Goal: Check status: Check status

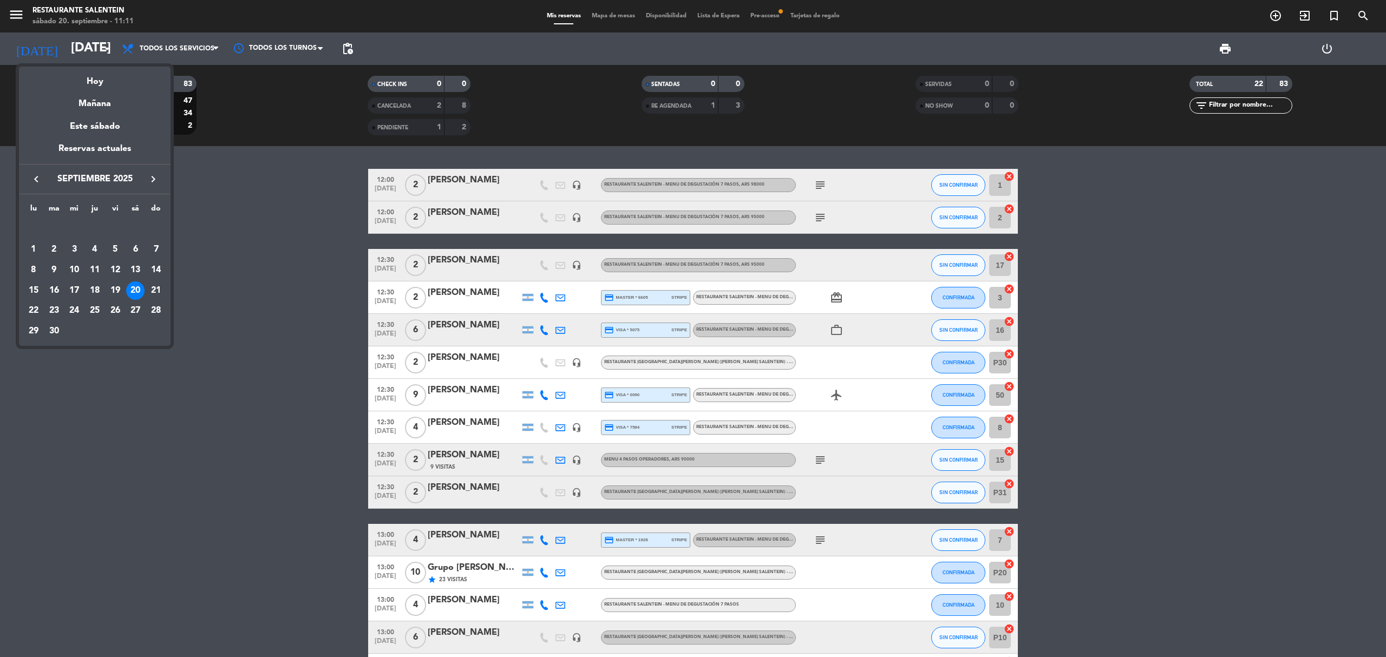
scroll to position [131, 0]
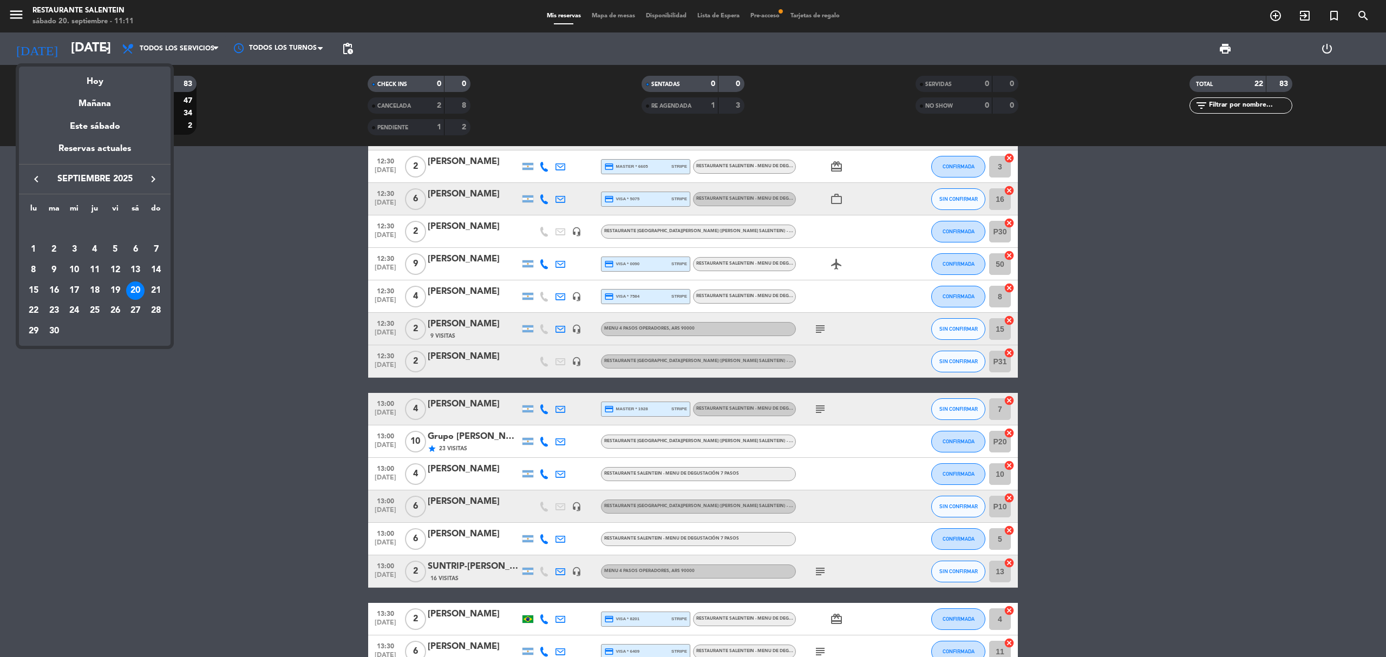
click at [95, 79] on div "Hoy" at bounding box center [95, 78] width 152 height 22
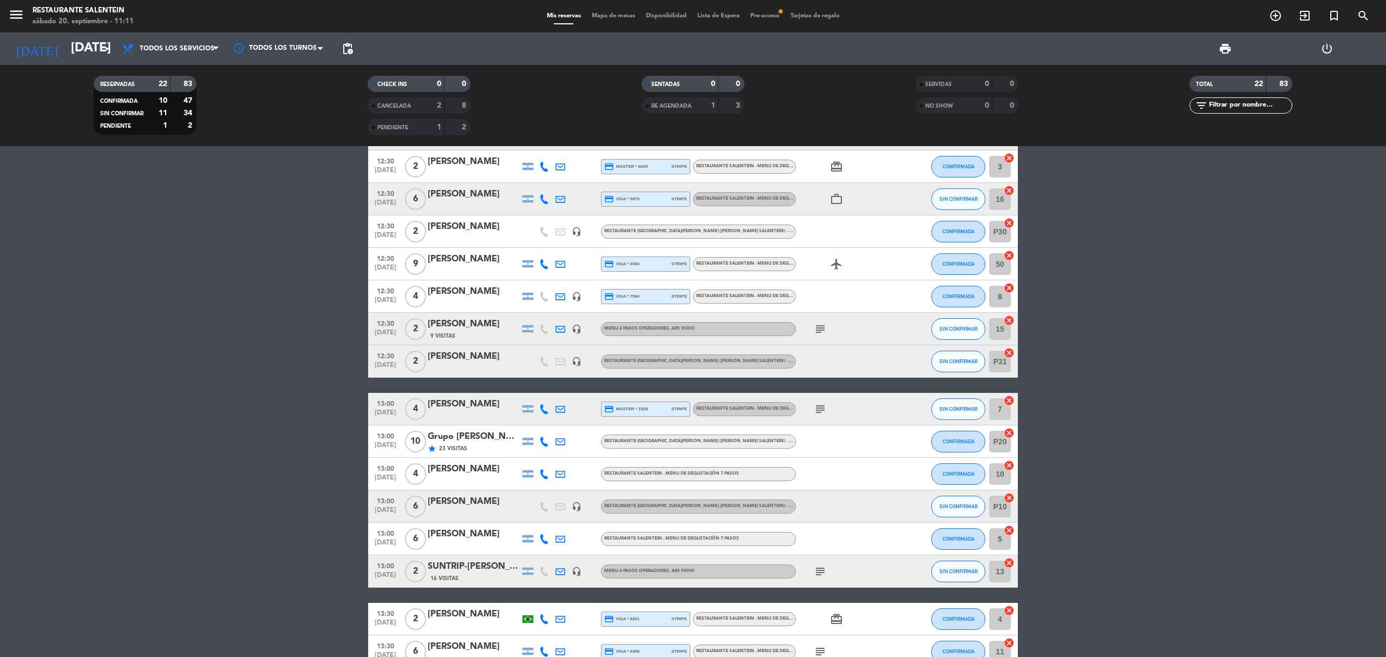
click at [219, 278] on bookings-row "12:00 [DATE] 2 [PERSON_NAME] headset_mic RESTAURANTE SALENTEIN - Menu de Degust…" at bounding box center [693, 409] width 1386 height 743
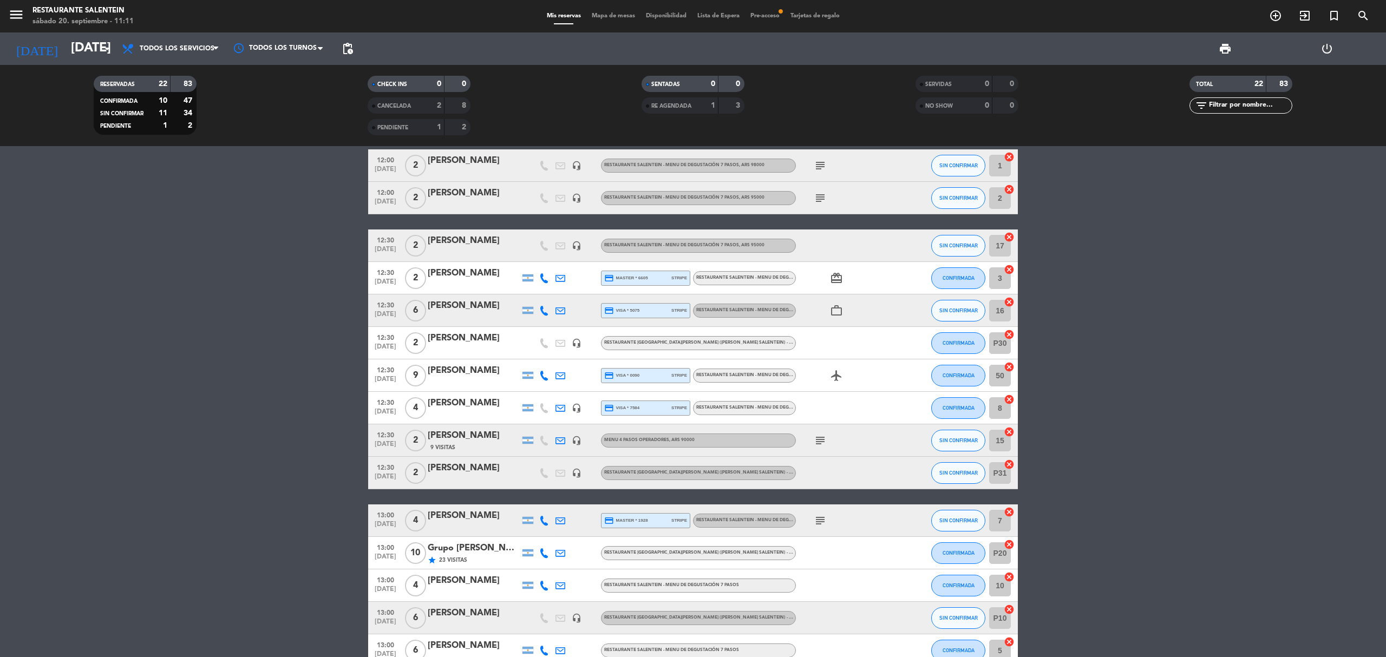
scroll to position [0, 0]
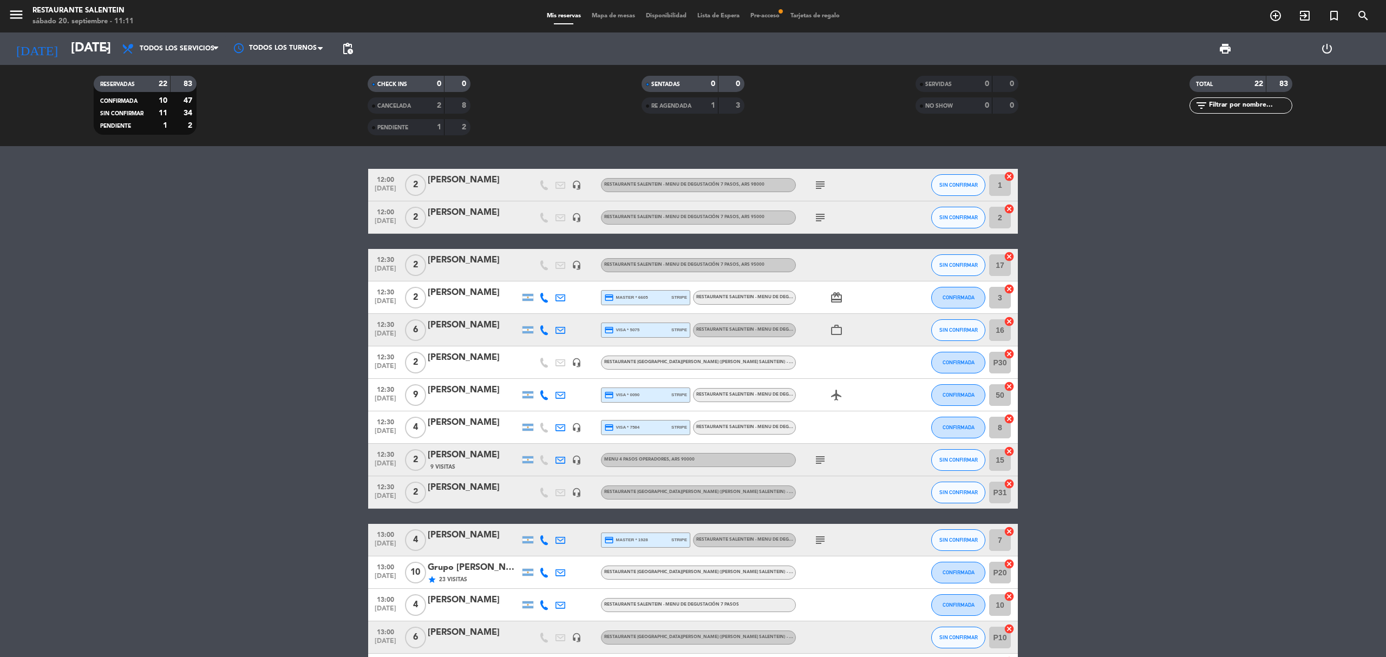
click at [823, 184] on icon "subject" at bounding box center [820, 185] width 13 height 13
click at [305, 495] on bookings-row "12:00 [DATE] 2 [PERSON_NAME] headset_mic RESTAURANTE SALENTEIN - Menu de Degust…" at bounding box center [693, 540] width 1386 height 743
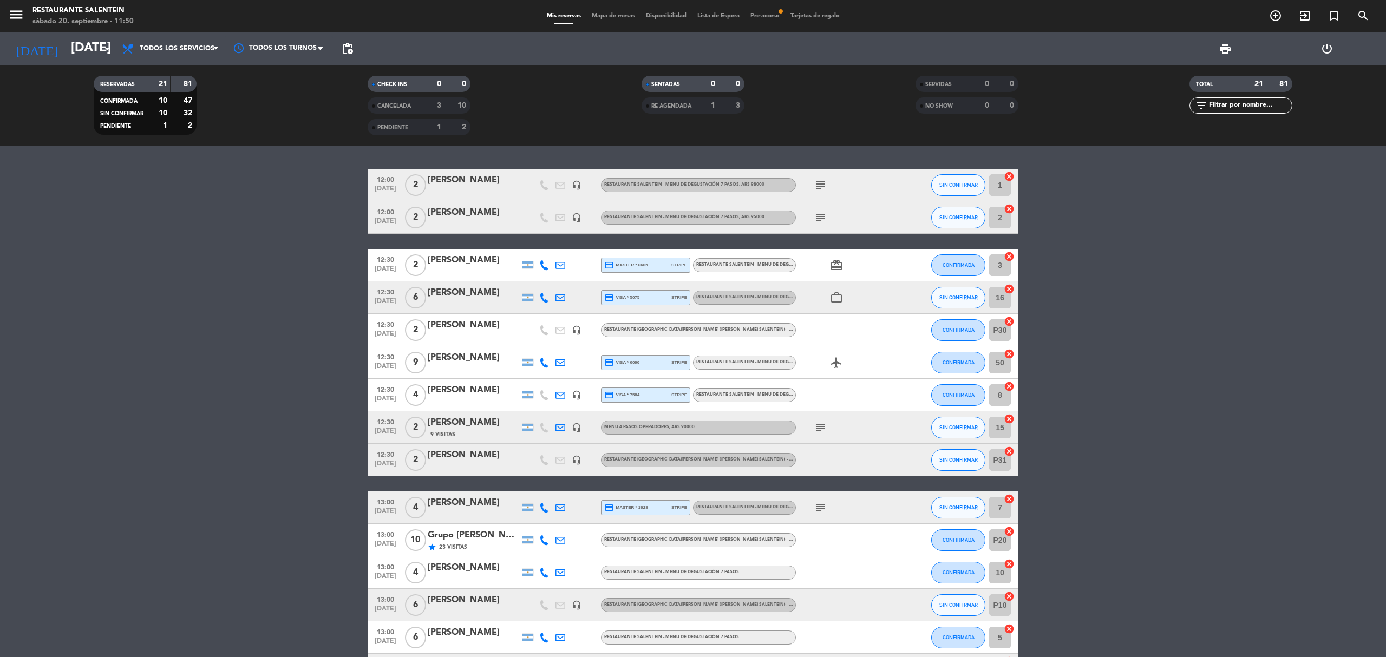
click at [338, 198] on bookings-row "12:00 [DATE] 2 [PERSON_NAME] headset_mic RESTAURANTE SALENTEIN - Menu de Degust…" at bounding box center [693, 524] width 1386 height 710
click at [239, 603] on bookings-row "12:00 [DATE] 2 [PERSON_NAME] headset_mic RESTAURANTE SALENTEIN - Menu de Degust…" at bounding box center [693, 524] width 1386 height 710
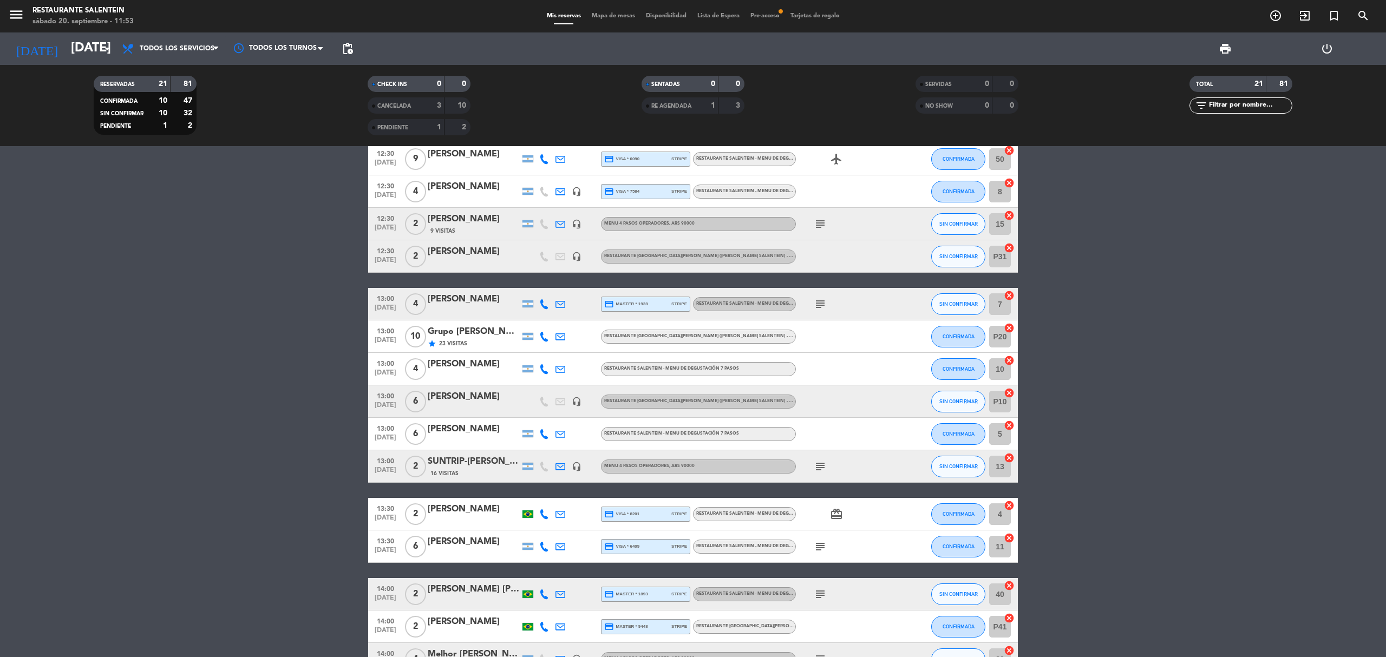
scroll to position [59, 0]
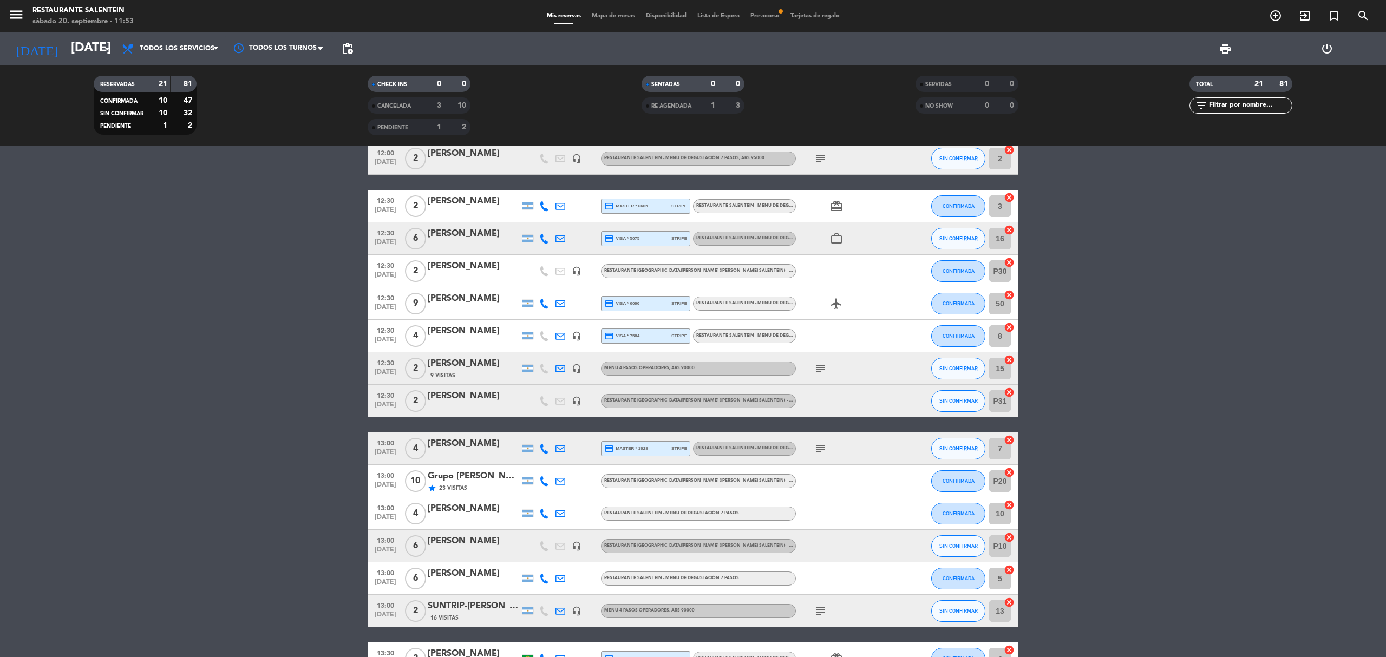
click at [1161, 376] on bookings-row "12:00 [DATE] 2 [PERSON_NAME] headset_mic RESTAURANTE SALENTEIN - Menu de Degust…" at bounding box center [693, 465] width 1386 height 710
click at [323, 325] on bookings-row "12:00 [DATE] 2 [PERSON_NAME] headset_mic RESTAURANTE SALENTEIN - Menu de Degust…" at bounding box center [693, 465] width 1386 height 710
click at [323, 308] on bookings-row "12:00 [DATE] 2 [PERSON_NAME] headset_mic RESTAURANTE SALENTEIN - Menu de Degust…" at bounding box center [693, 465] width 1386 height 710
click at [323, 337] on bookings-row "12:00 [DATE] 2 [PERSON_NAME] headset_mic RESTAURANTE SALENTEIN - Menu de Degust…" at bounding box center [693, 465] width 1386 height 710
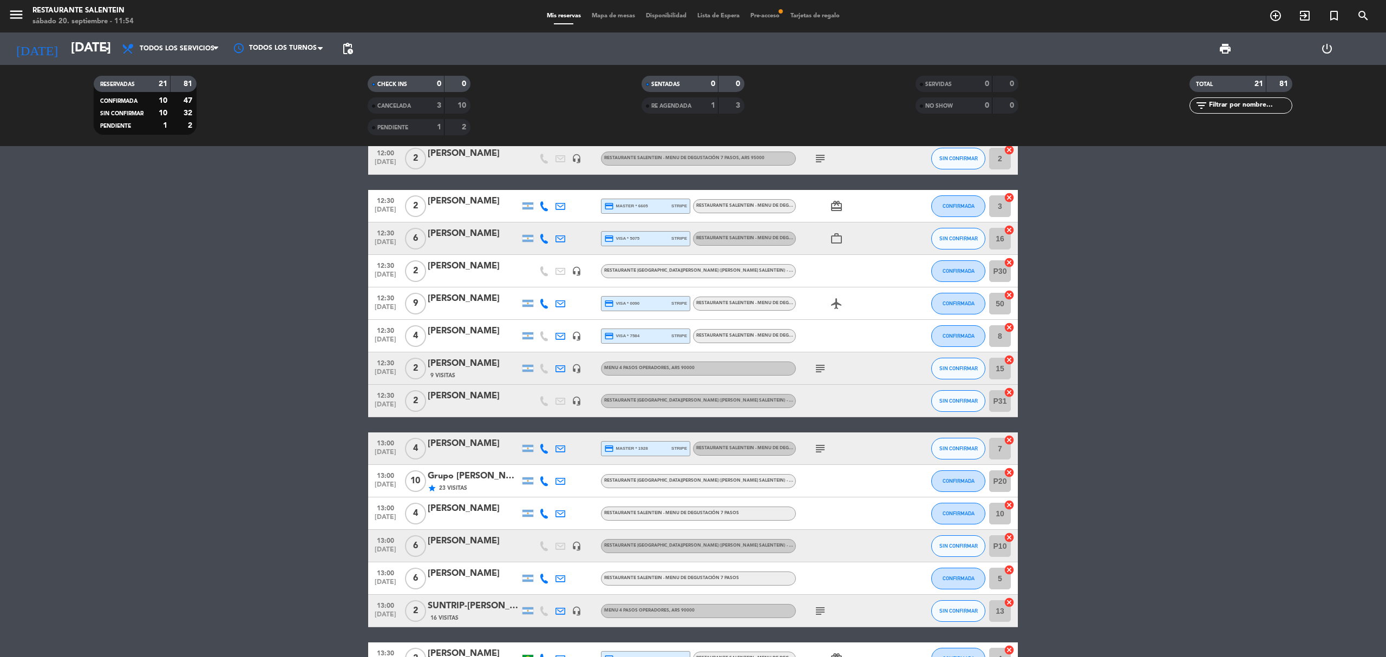
click at [1220, 425] on bookings-row "12:00 [DATE] 2 [PERSON_NAME] headset_mic RESTAURANTE SALENTEIN - Menu de Degust…" at bounding box center [693, 465] width 1386 height 710
click at [1201, 422] on bookings-row "12:00 [DATE] 2 [PERSON_NAME] headset_mic RESTAURANTE SALENTEIN - Menu de Degust…" at bounding box center [693, 465] width 1386 height 710
click at [316, 338] on bookings-row "12:00 [DATE] 2 [PERSON_NAME] headset_mic RESTAURANTE SALENTEIN - Menu de Degust…" at bounding box center [693, 465] width 1386 height 710
click at [1257, 356] on bookings-row "12:00 [DATE] 2 [PERSON_NAME] headset_mic RESTAURANTE SALENTEIN - Menu de Degust…" at bounding box center [693, 465] width 1386 height 710
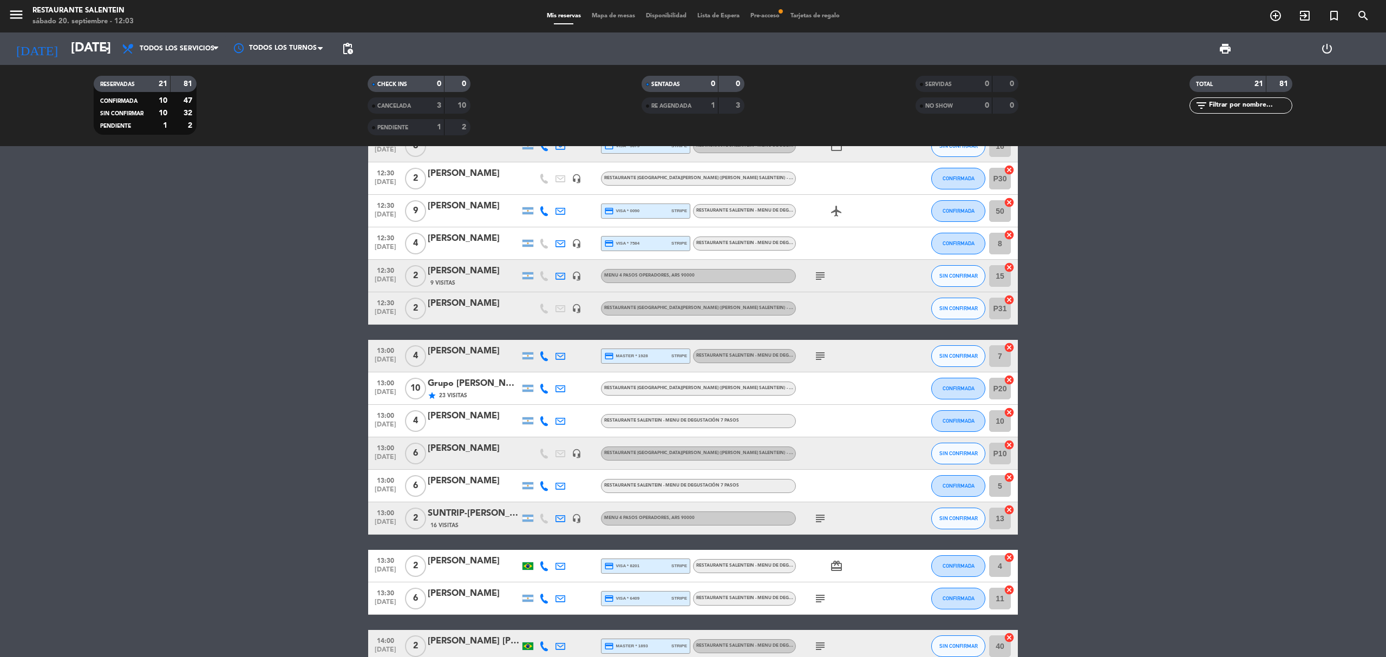
scroll to position [0, 0]
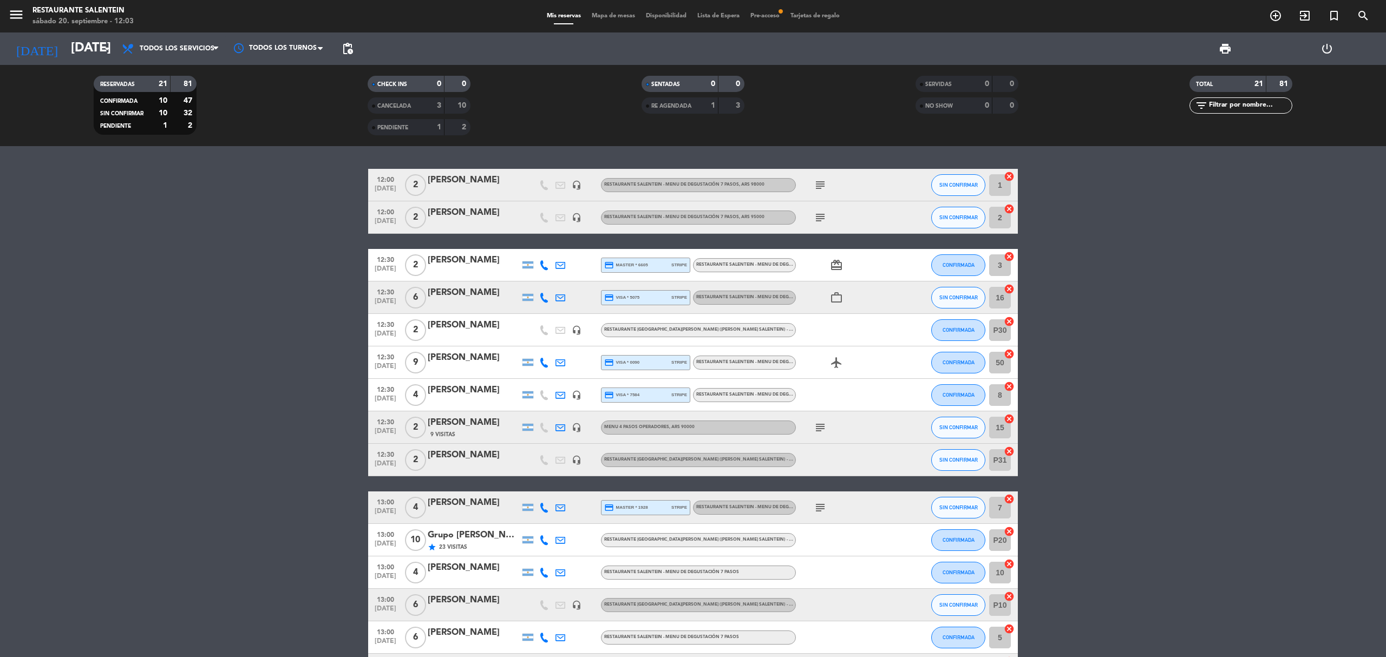
click at [821, 425] on icon "subject" at bounding box center [820, 427] width 13 height 13
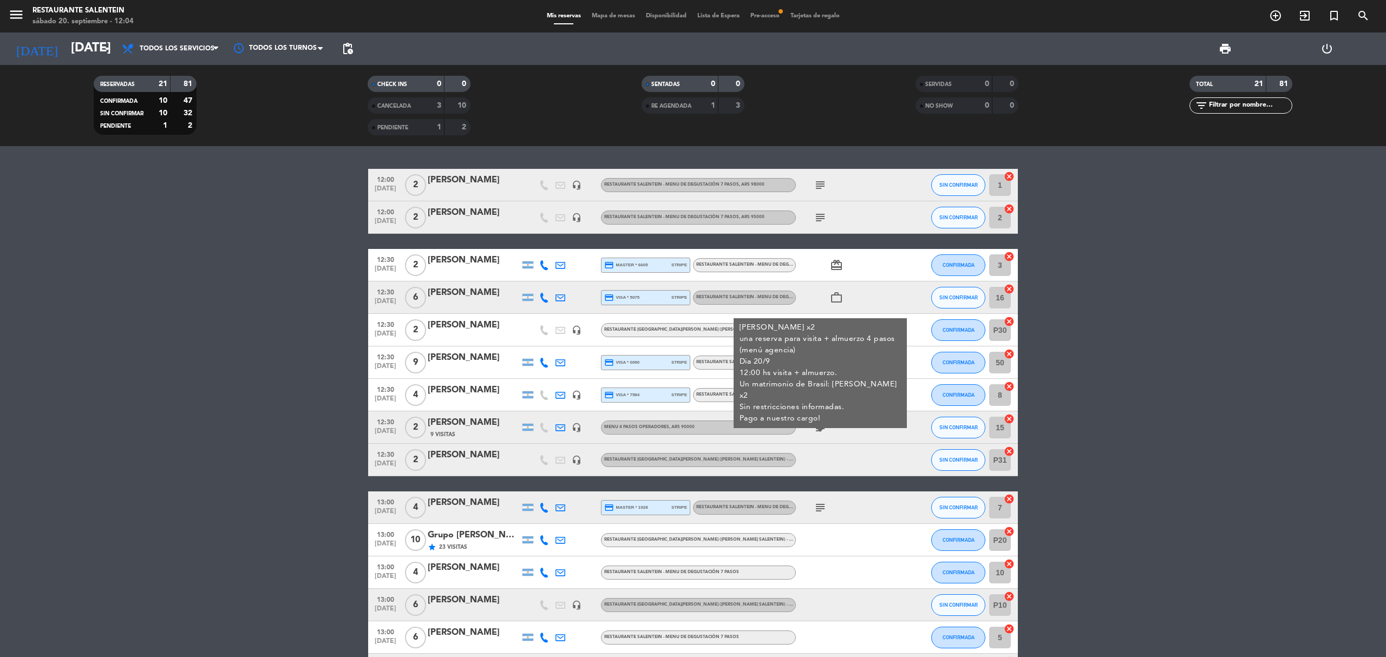
click at [202, 379] on bookings-row "12:00 [DATE] 2 [PERSON_NAME] headset_mic RESTAURANTE SALENTEIN - Menu de Degust…" at bounding box center [693, 524] width 1386 height 710
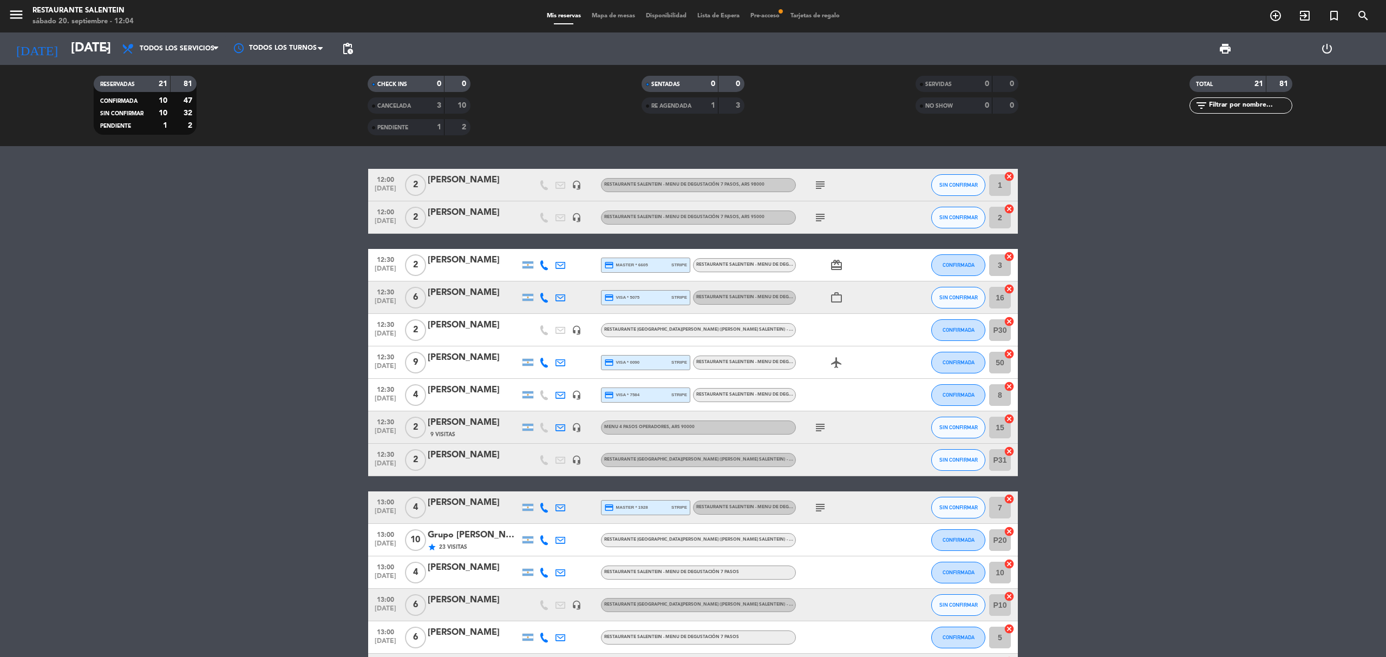
click at [228, 351] on bookings-row "12:00 [DATE] 2 [PERSON_NAME] headset_mic RESTAURANTE SALENTEIN - Menu de Degust…" at bounding box center [693, 524] width 1386 height 710
click at [1134, 545] on bookings-row "12:00 [DATE] 2 [PERSON_NAME] headset_mic RESTAURANTE SALENTEIN - Menu de Degust…" at bounding box center [693, 524] width 1386 height 710
click at [826, 432] on icon "subject" at bounding box center [820, 427] width 13 height 13
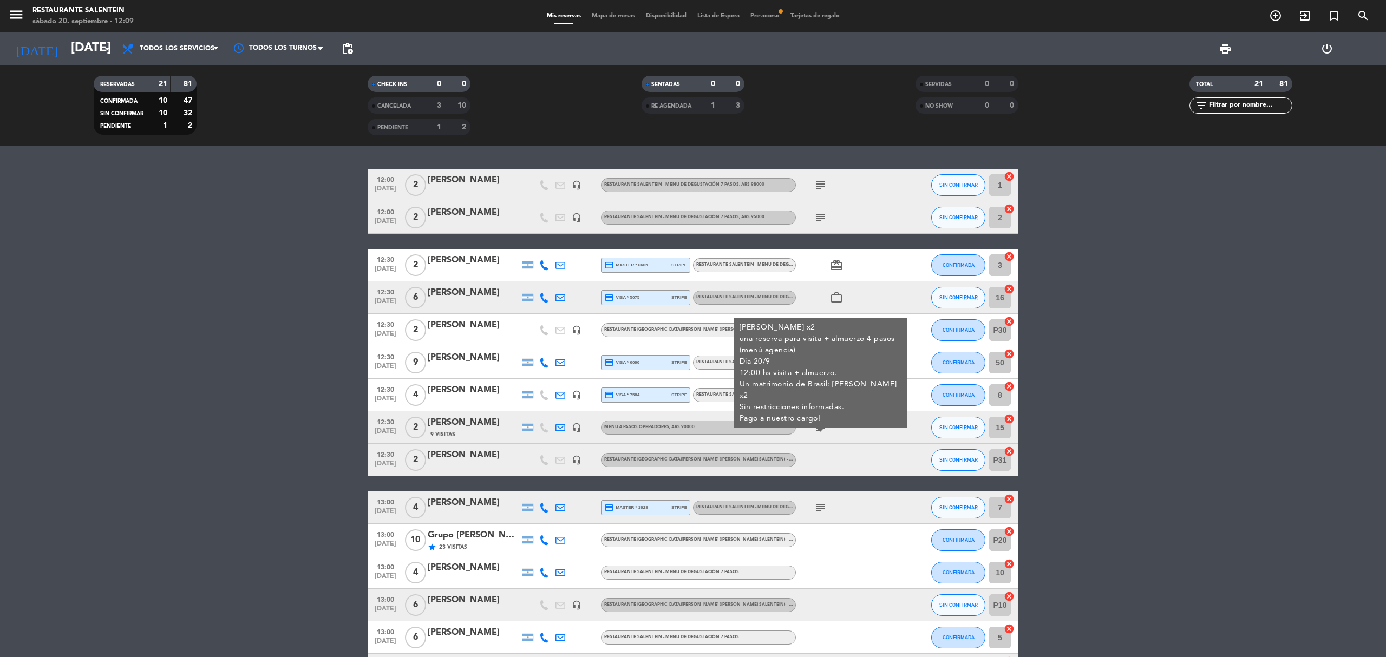
click at [245, 384] on bookings-row "12:00 [DATE] 2 [PERSON_NAME] headset_mic RESTAURANTE SALENTEIN - Menu de Degust…" at bounding box center [693, 524] width 1386 height 710
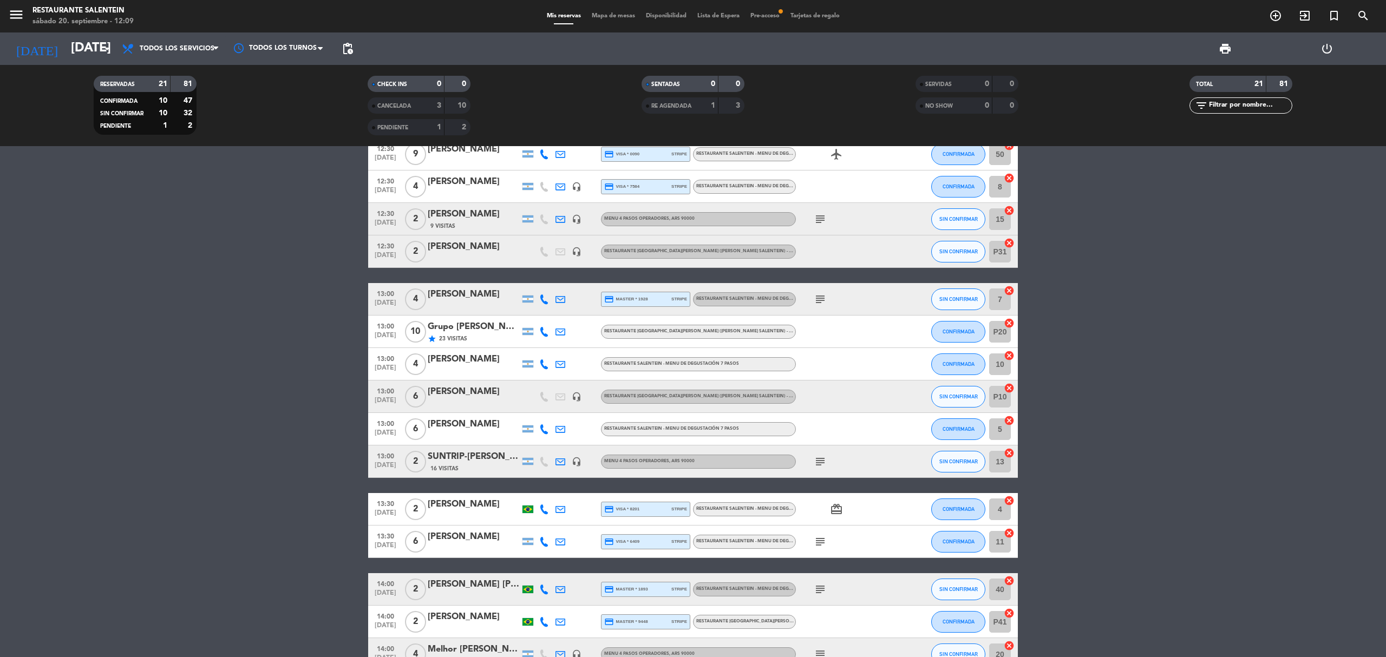
scroll to position [217, 0]
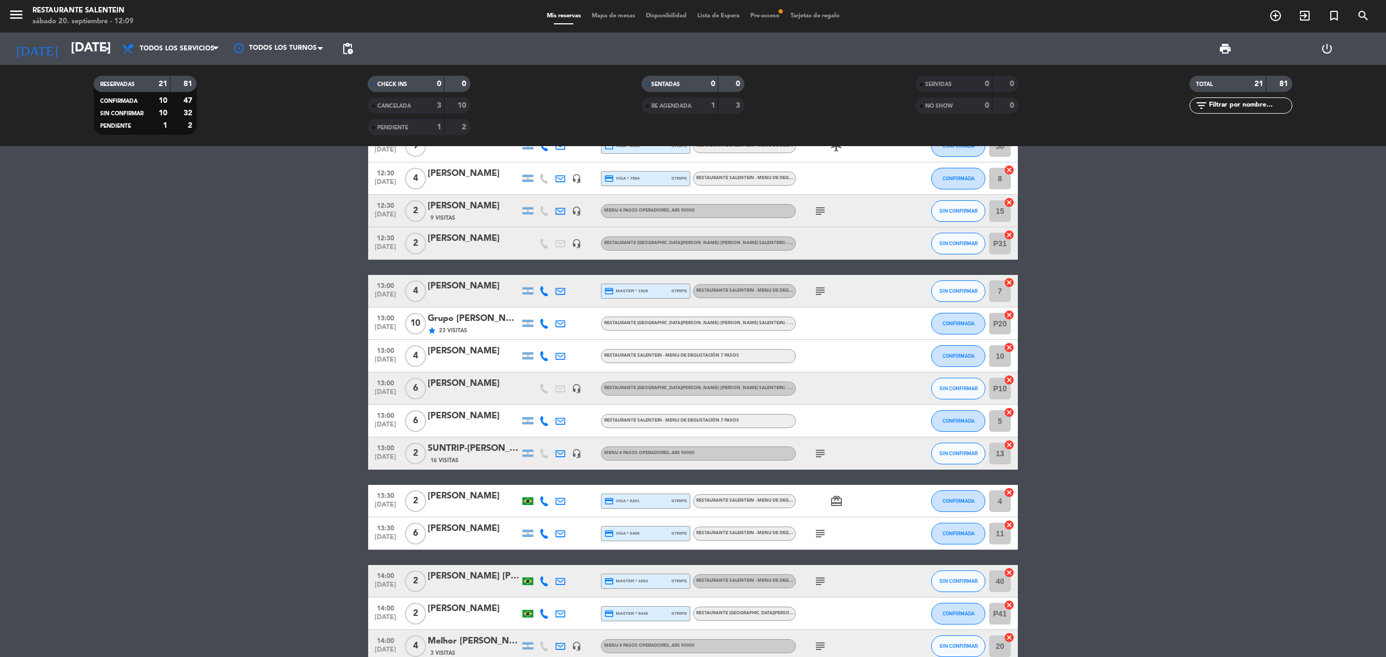
click at [483, 322] on div "Grupo [PERSON_NAME] - THE VINES" at bounding box center [474, 319] width 92 height 14
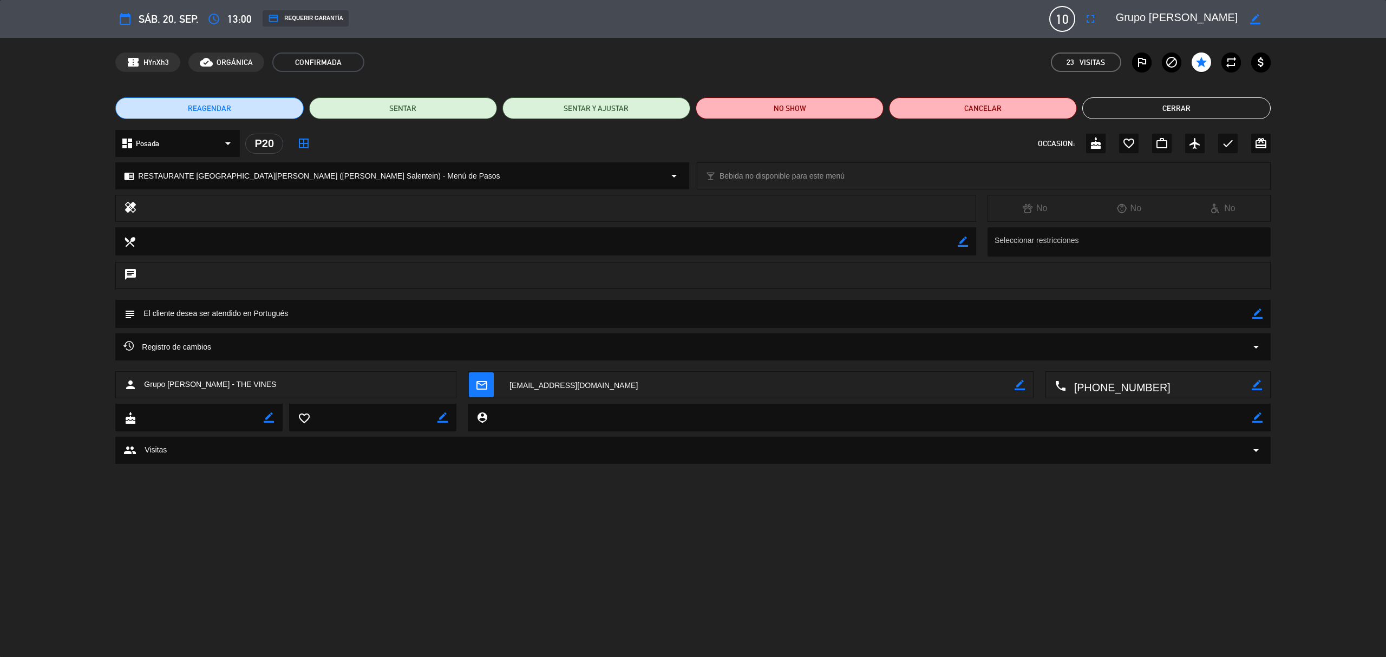
click at [1165, 106] on button "Cerrar" at bounding box center [1176, 108] width 188 height 22
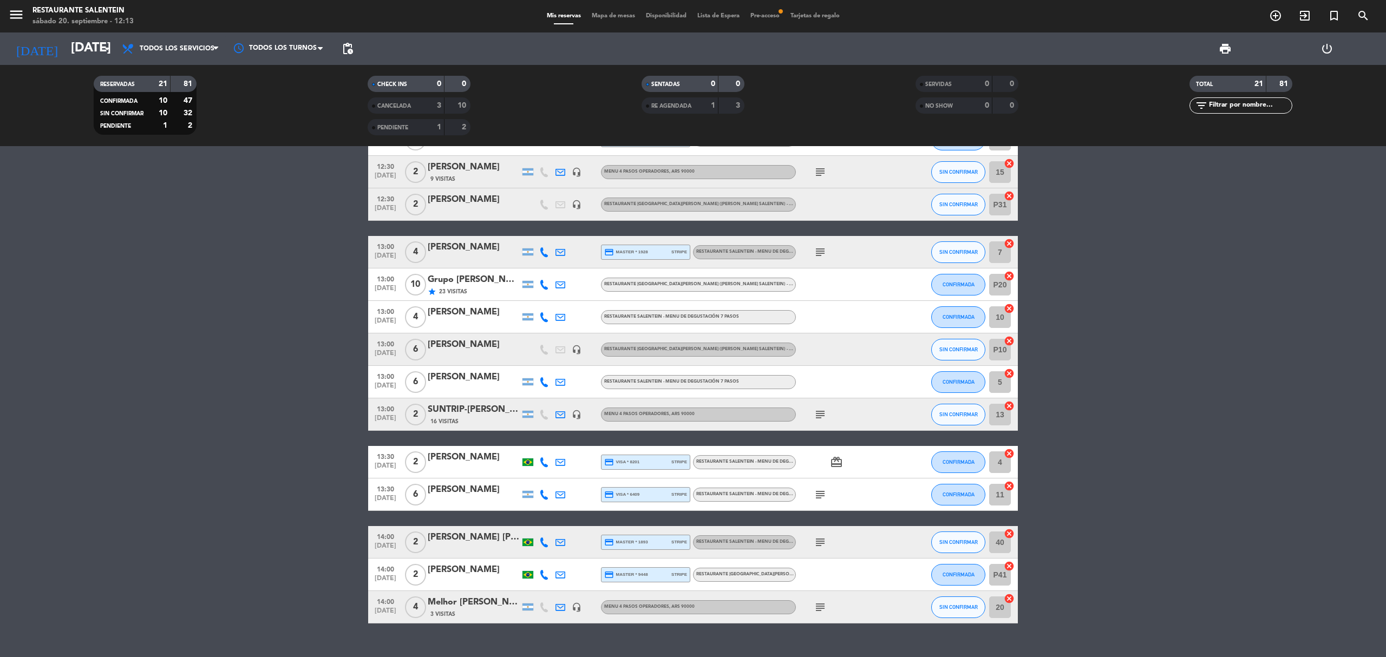
scroll to position [276, 0]
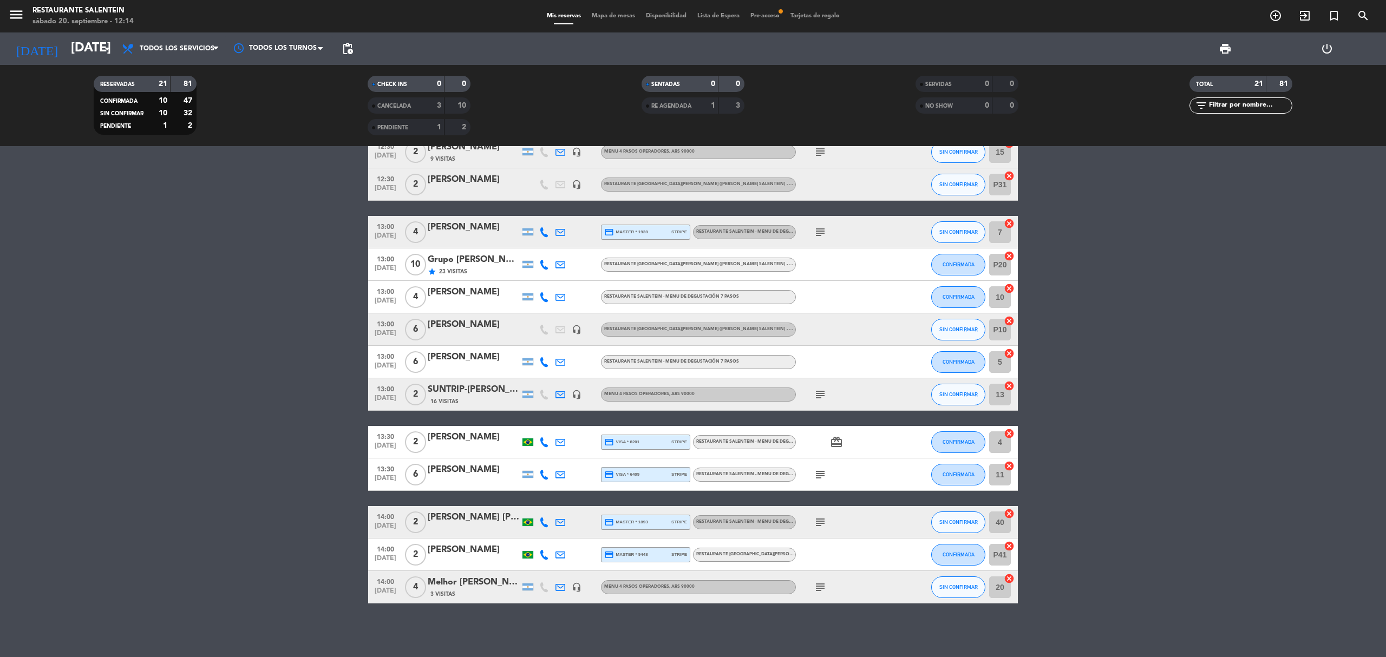
click at [334, 278] on bookings-row "12:00 [DATE] 2 [PERSON_NAME] headset_mic RESTAURANTE SALENTEIN - Menu de Degust…" at bounding box center [693, 248] width 1386 height 710
click at [702, 263] on span "RESTAURANTE [GEOGRAPHIC_DATA][PERSON_NAME] ([PERSON_NAME] Salentein) - Menú de …" at bounding box center [714, 264] width 221 height 4
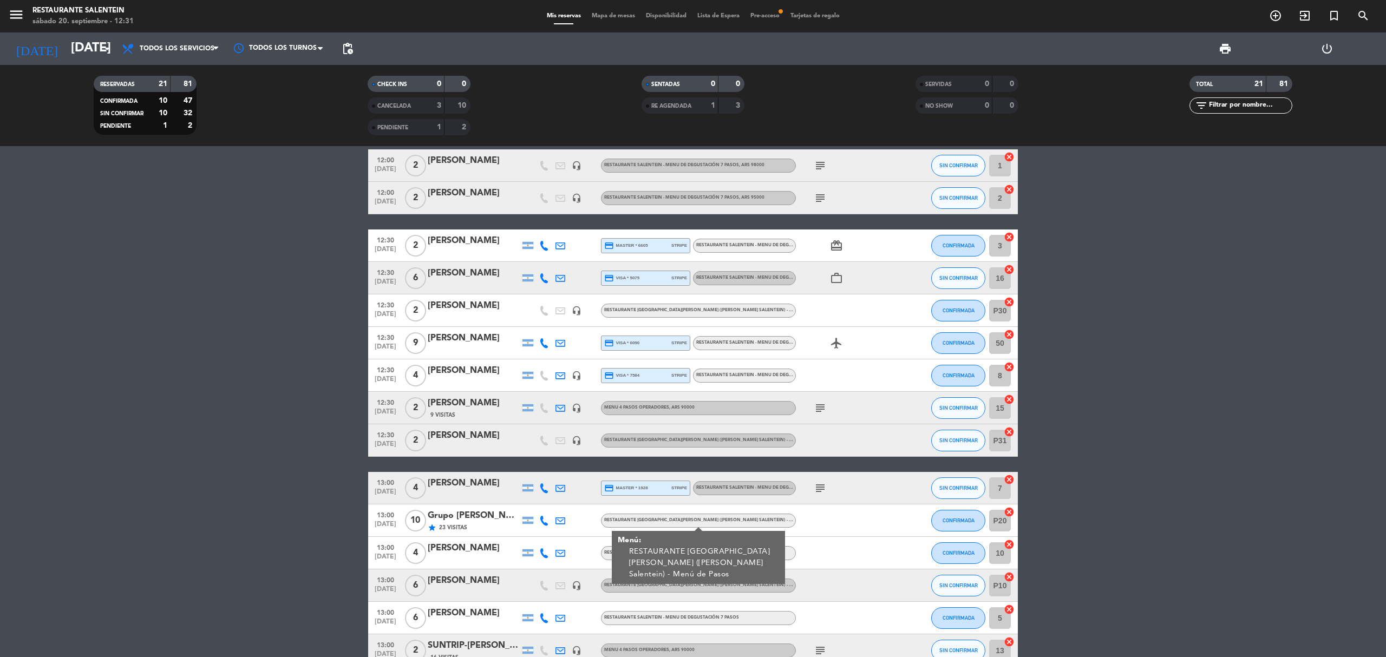
scroll to position [0, 0]
